Goal: Task Accomplishment & Management: Use online tool/utility

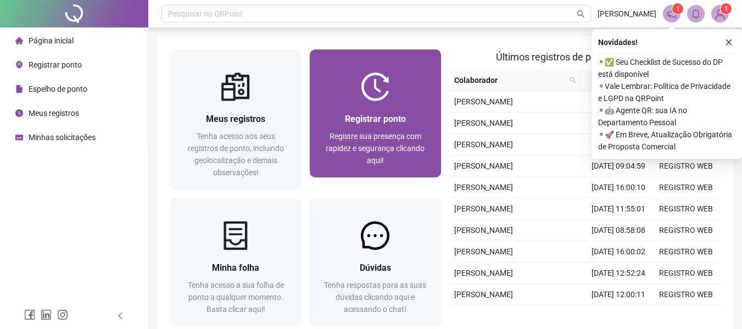
click at [365, 88] on img at bounding box center [375, 87] width 29 height 29
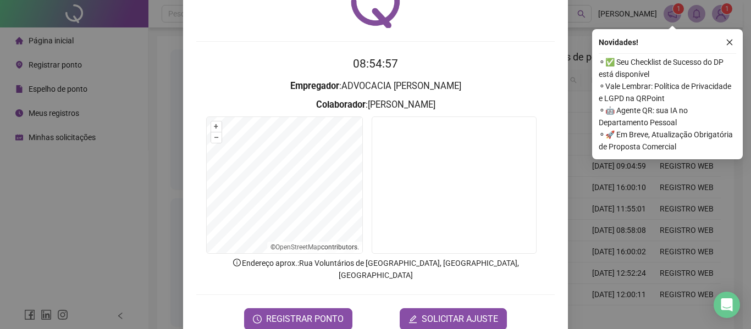
scroll to position [76, 0]
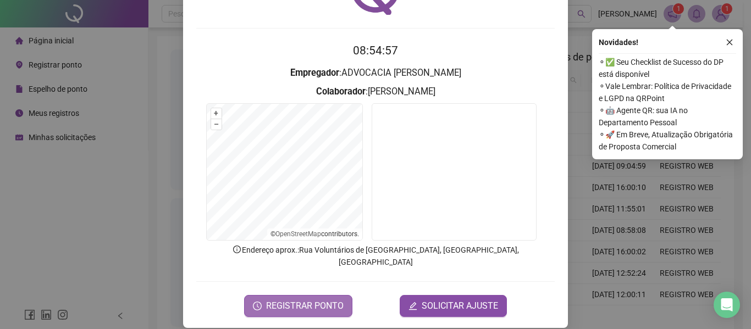
click at [340, 295] on button "REGISTRAR PONTO" at bounding box center [298, 306] width 108 height 22
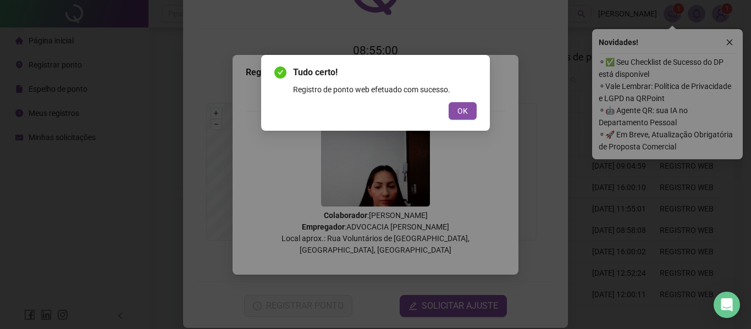
drag, startPoint x: 466, startPoint y: 105, endPoint x: 499, endPoint y: 139, distance: 47.4
click at [465, 105] on span "OK" at bounding box center [462, 111] width 10 height 12
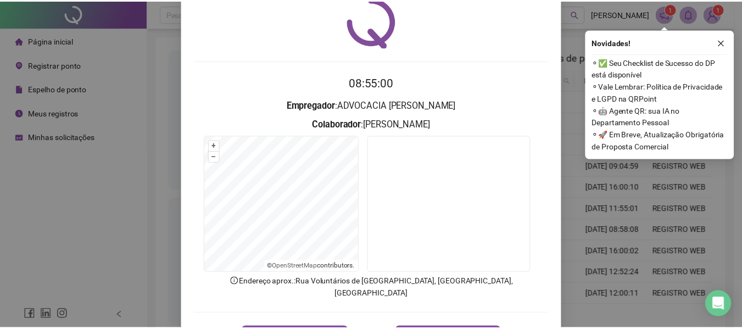
scroll to position [0, 0]
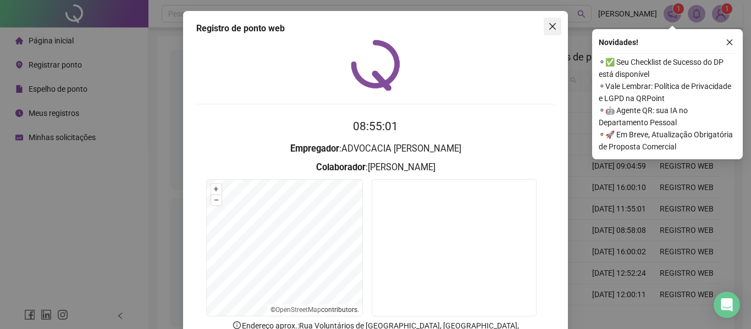
click at [548, 30] on icon "close" at bounding box center [552, 26] width 9 height 9
